Goal: Information Seeking & Learning: Learn about a topic

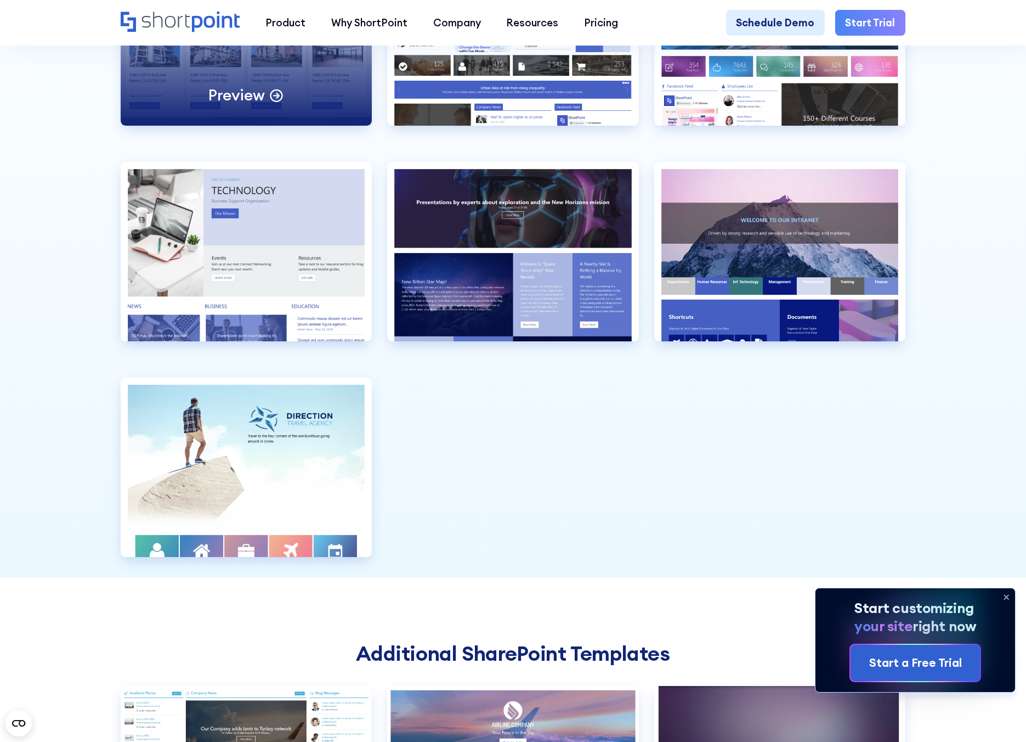
scroll to position [3224, 0]
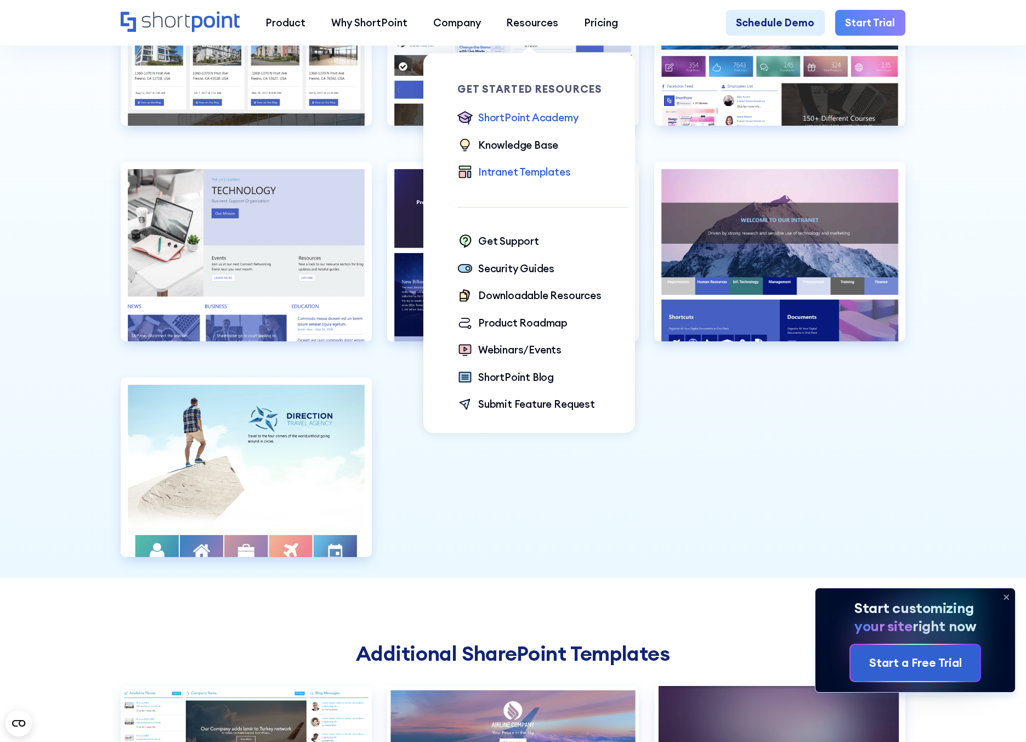
click at [546, 121] on div "ShortPoint Academy" at bounding box center [528, 117] width 100 height 15
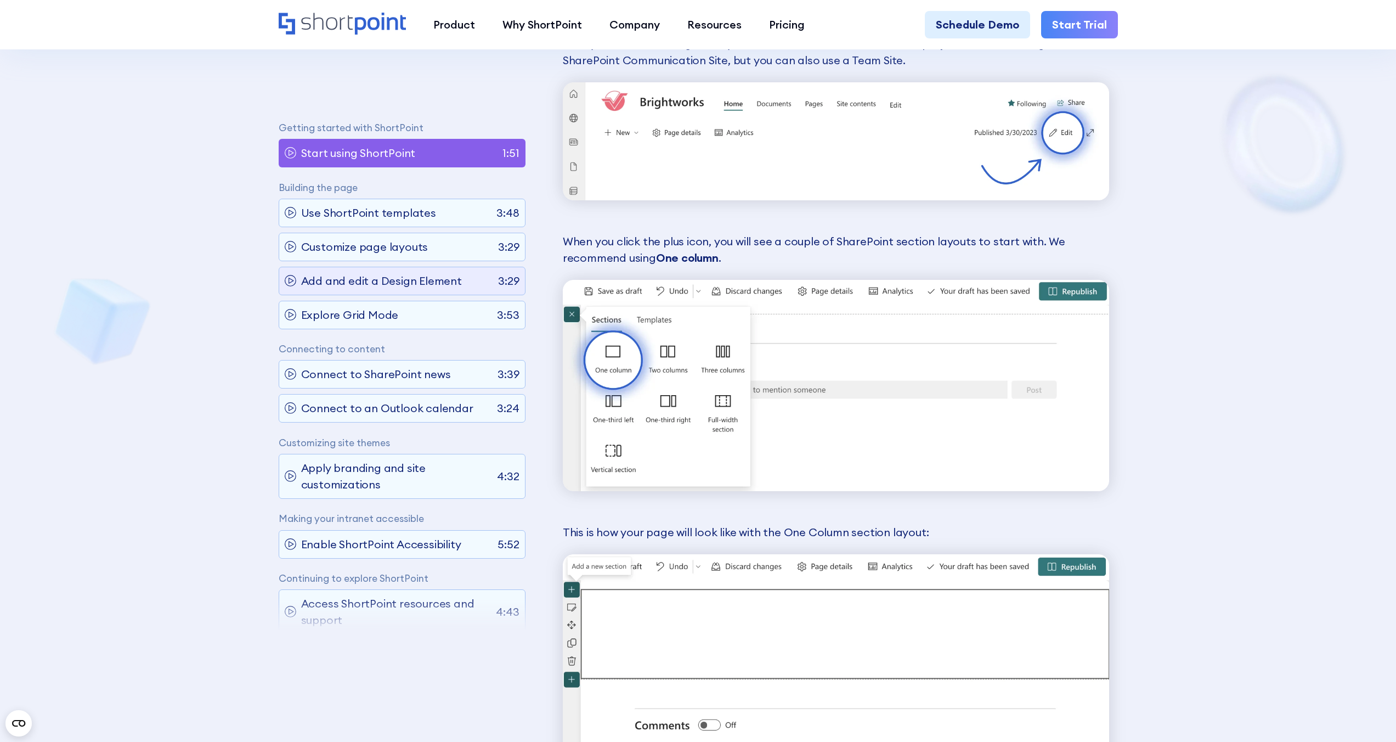
click at [407, 278] on p "Add and edit a Design Element" at bounding box center [381, 281] width 161 height 16
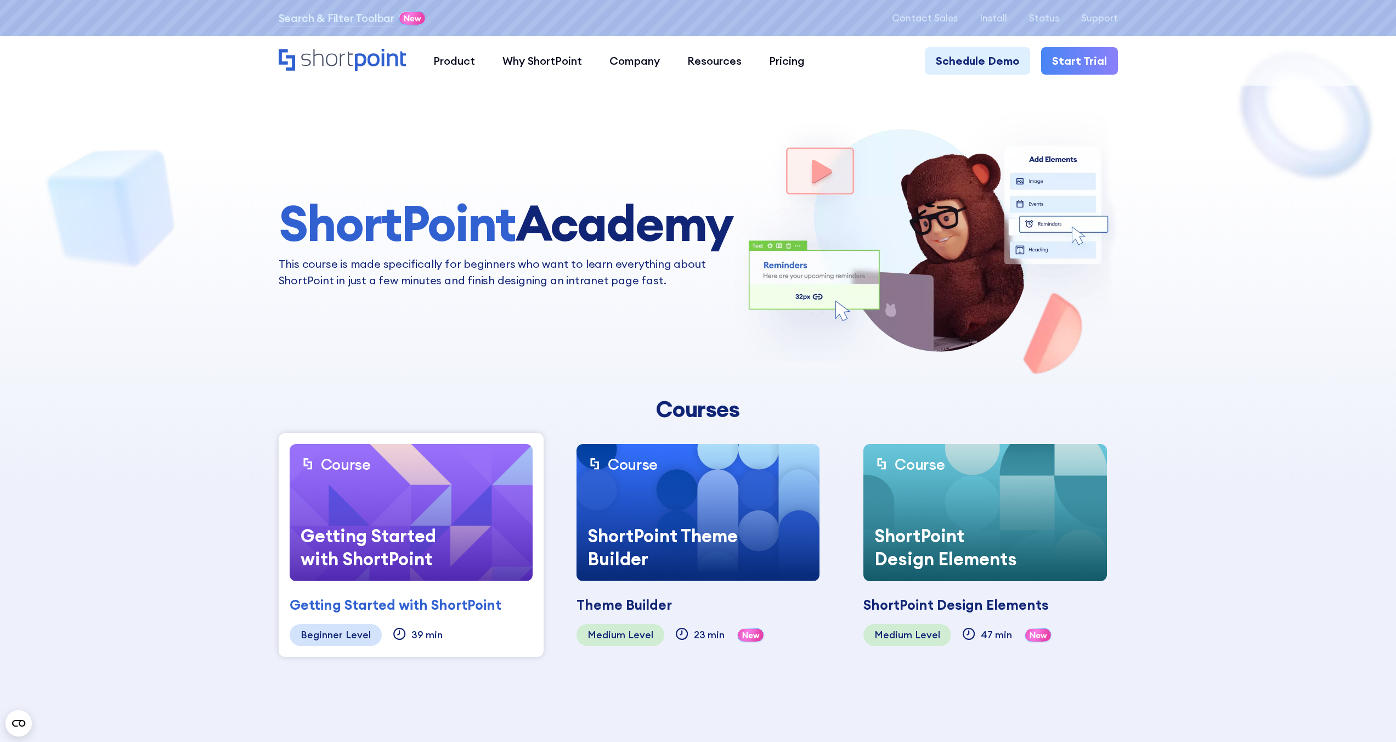
click at [958, 514] on div "ShortPoint Design Elements" at bounding box center [949, 547] width 173 height 69
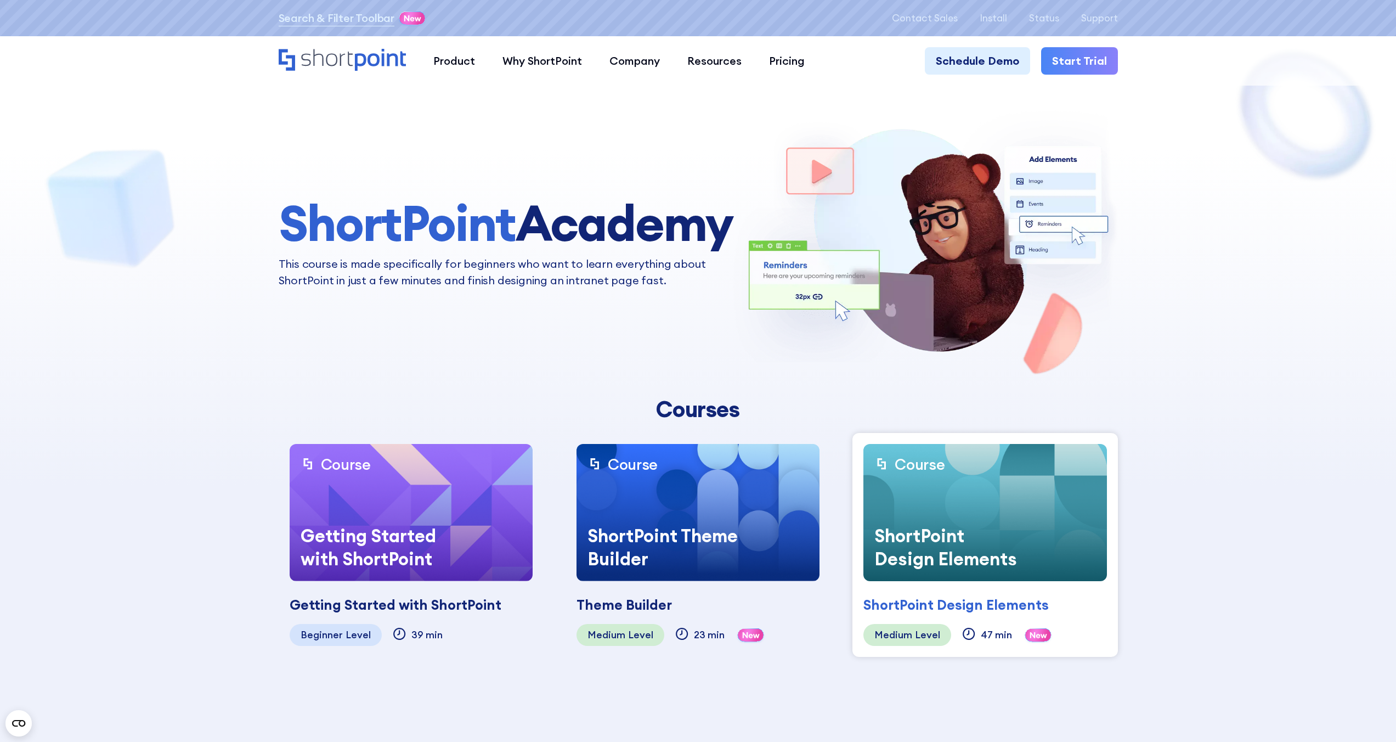
scroll to position [378, 0]
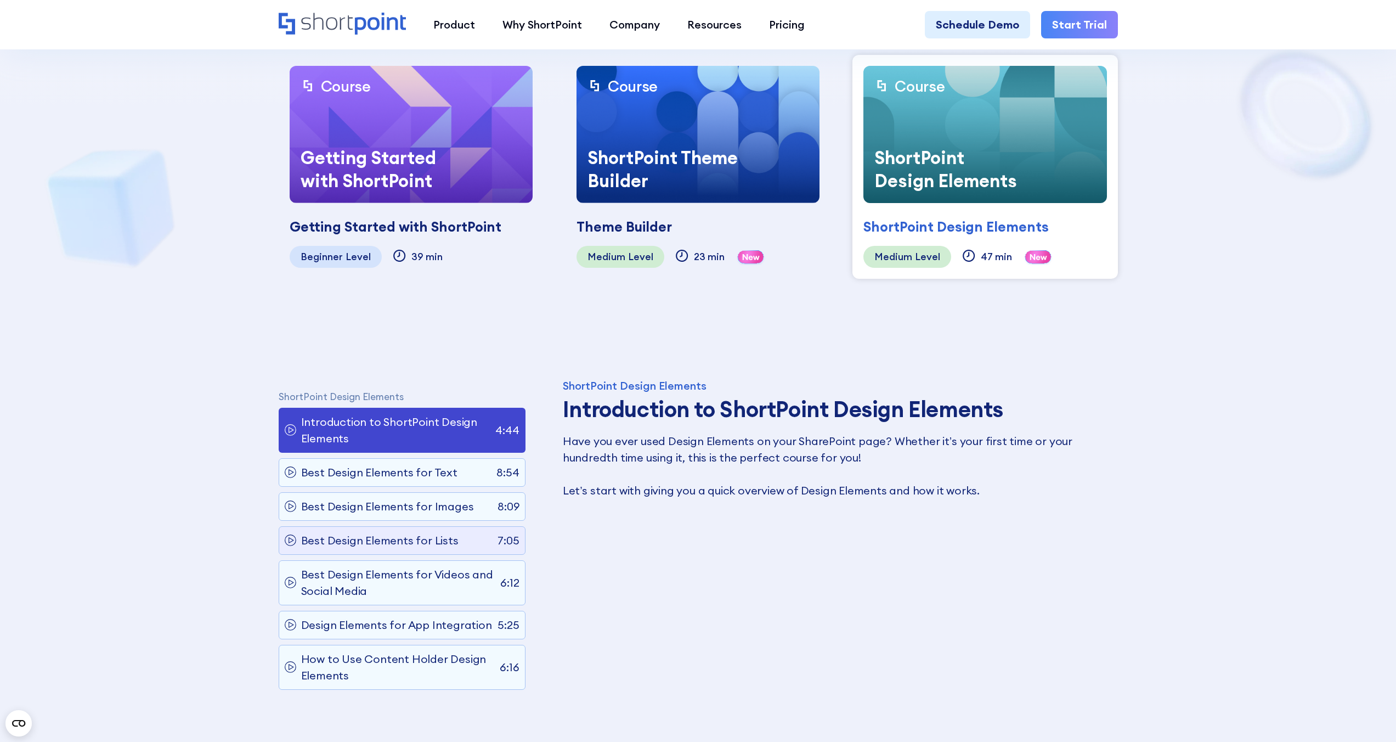
click at [372, 538] on p "Best Design Elements for Lists" at bounding box center [379, 540] width 157 height 16
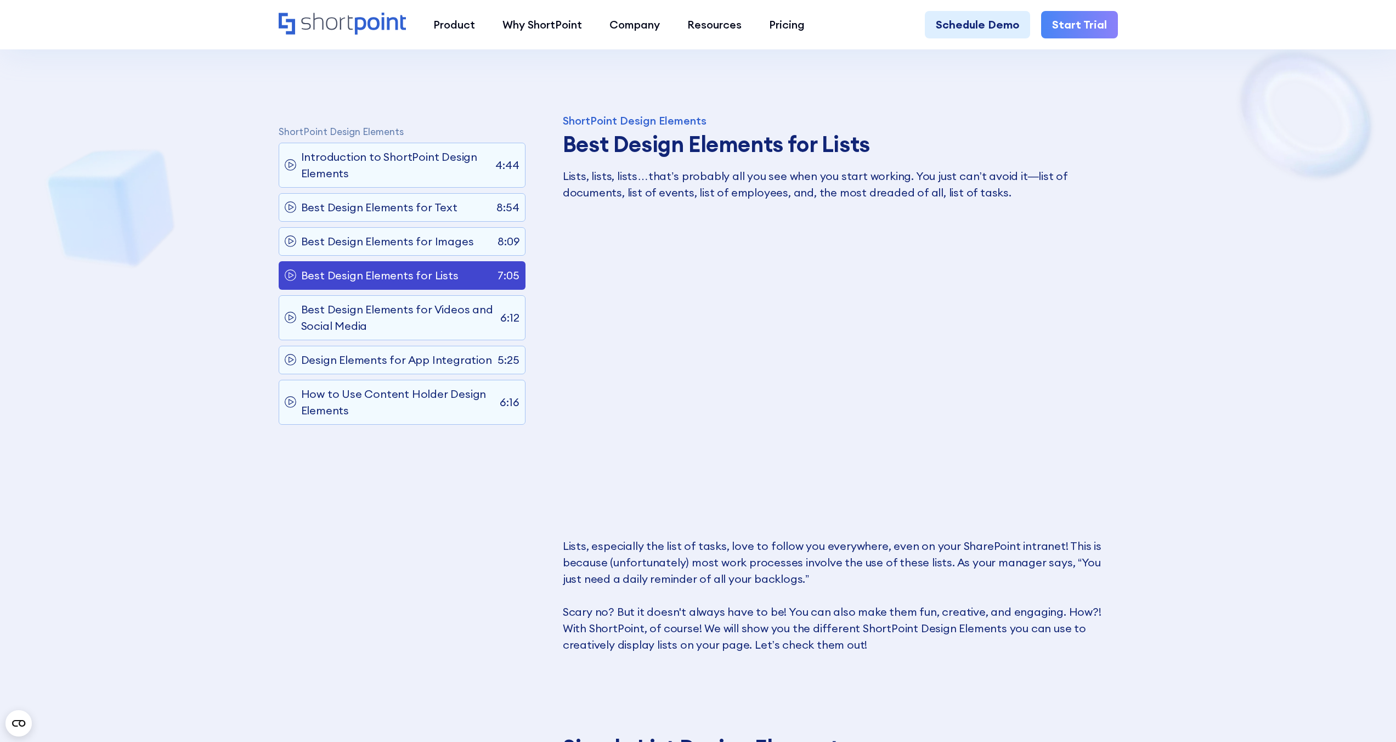
scroll to position [514, 0]
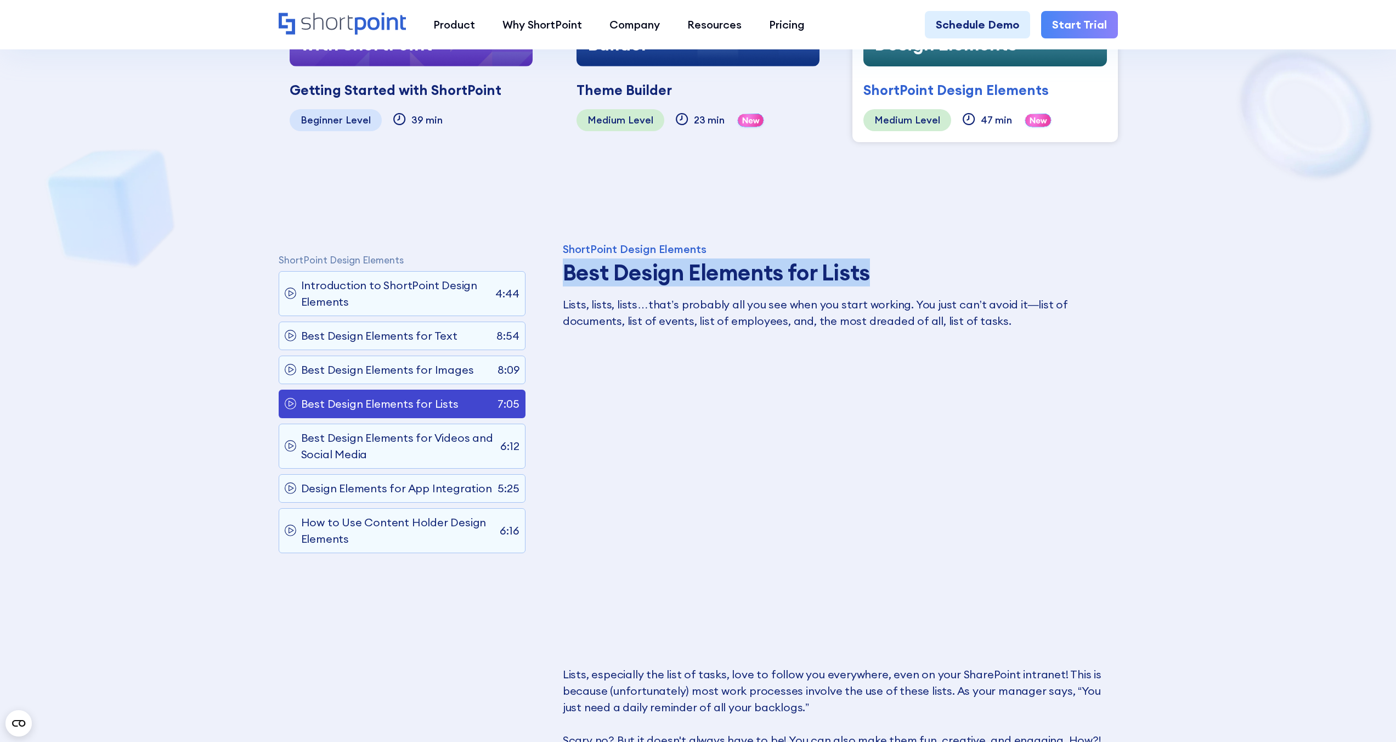
drag, startPoint x: 923, startPoint y: 272, endPoint x: 545, endPoint y: 270, distance: 377.9
copy h3 "Best Design Elements for Lists"
click at [1004, 244] on div "ShortPoint Design Elements" at bounding box center [836, 249] width 547 height 11
